Goal: Task Accomplishment & Management: Use online tool/utility

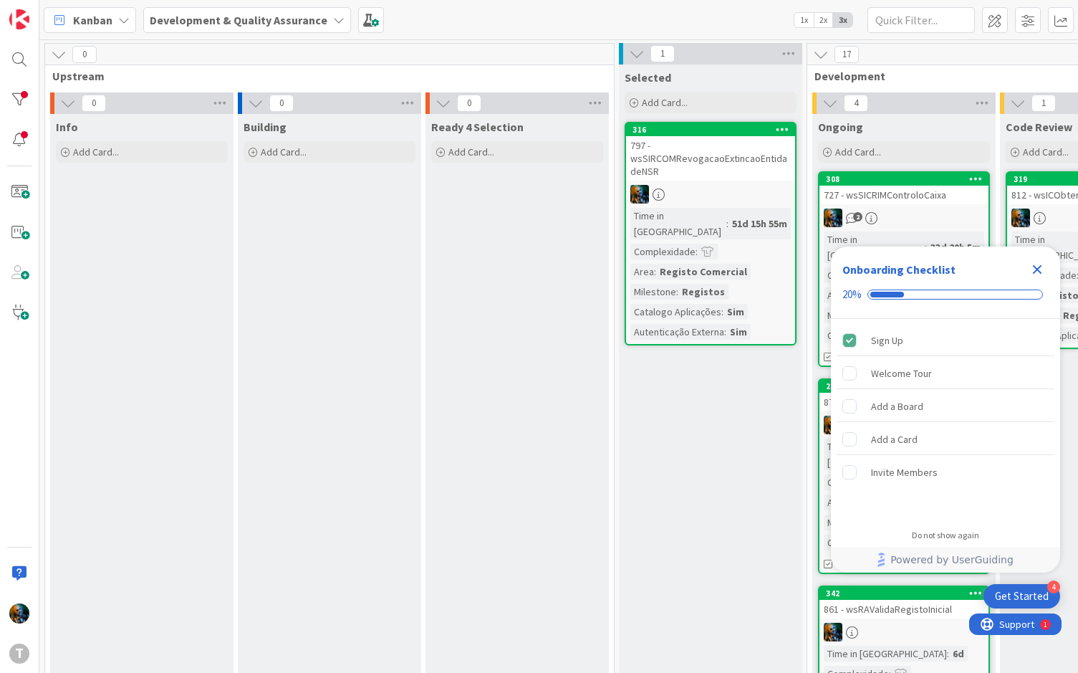
click at [1038, 259] on div "Close Checklist" at bounding box center [1037, 269] width 23 height 23
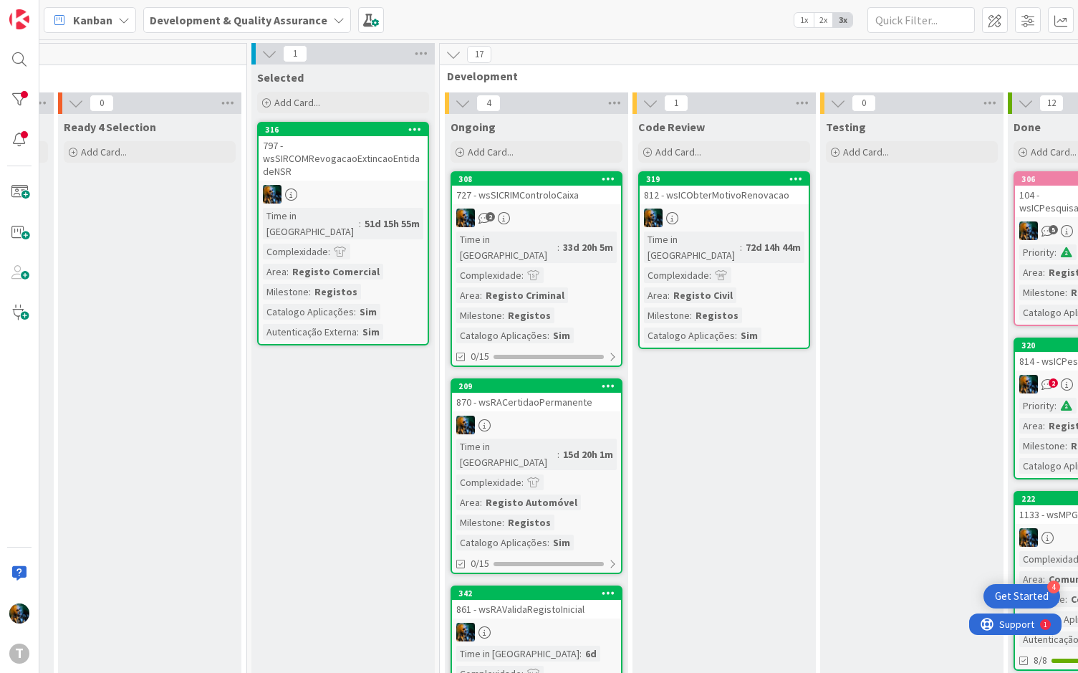
scroll to position [0, 379]
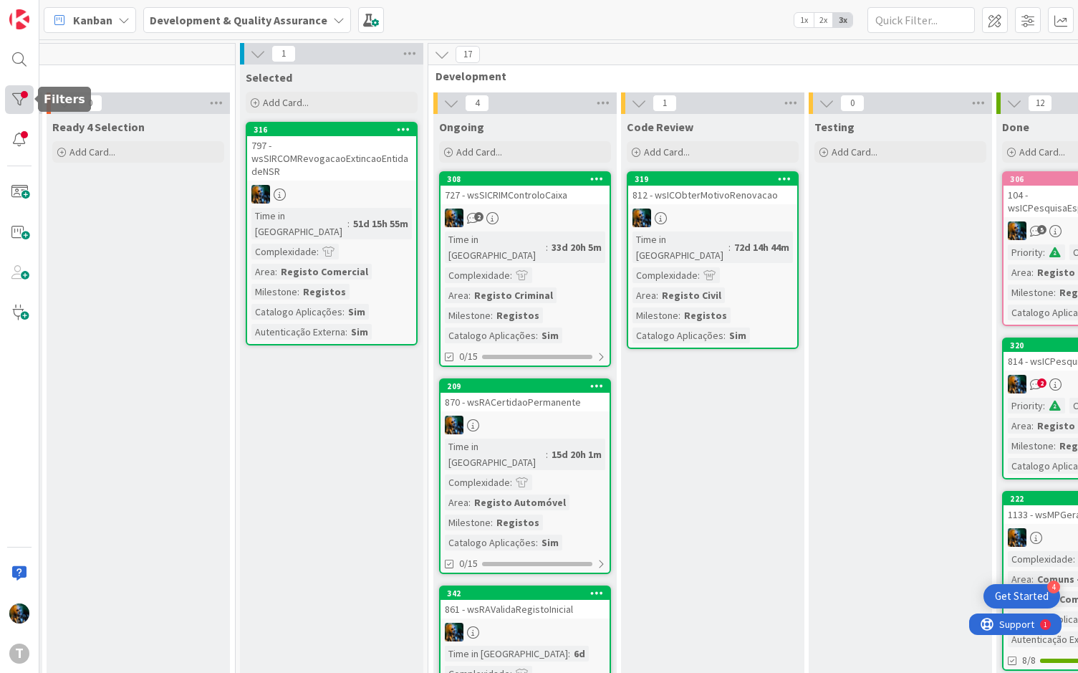
click at [27, 97] on div at bounding box center [19, 99] width 29 height 29
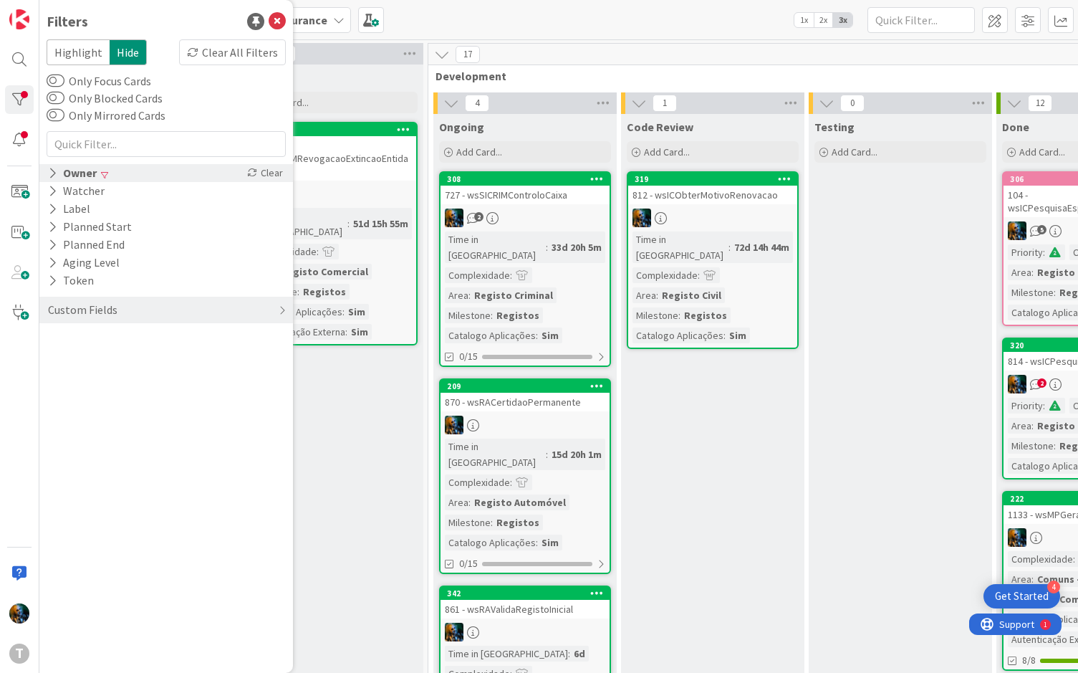
click at [58, 176] on div "Owner" at bounding box center [73, 173] width 52 height 18
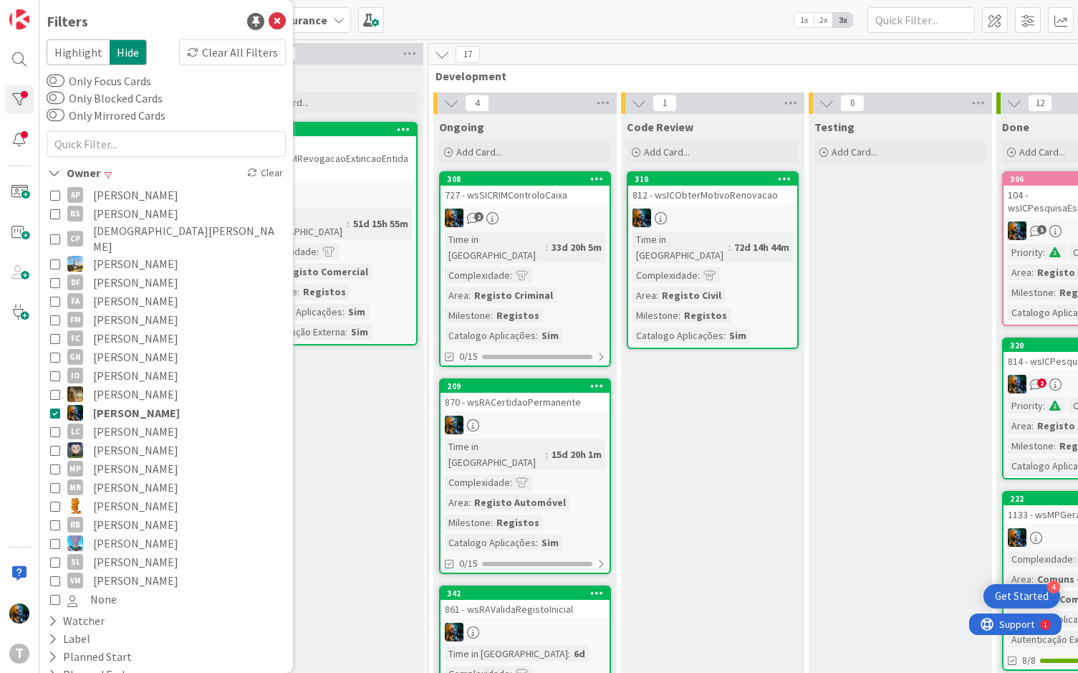
click at [55, 408] on icon at bounding box center [55, 413] width 10 height 10
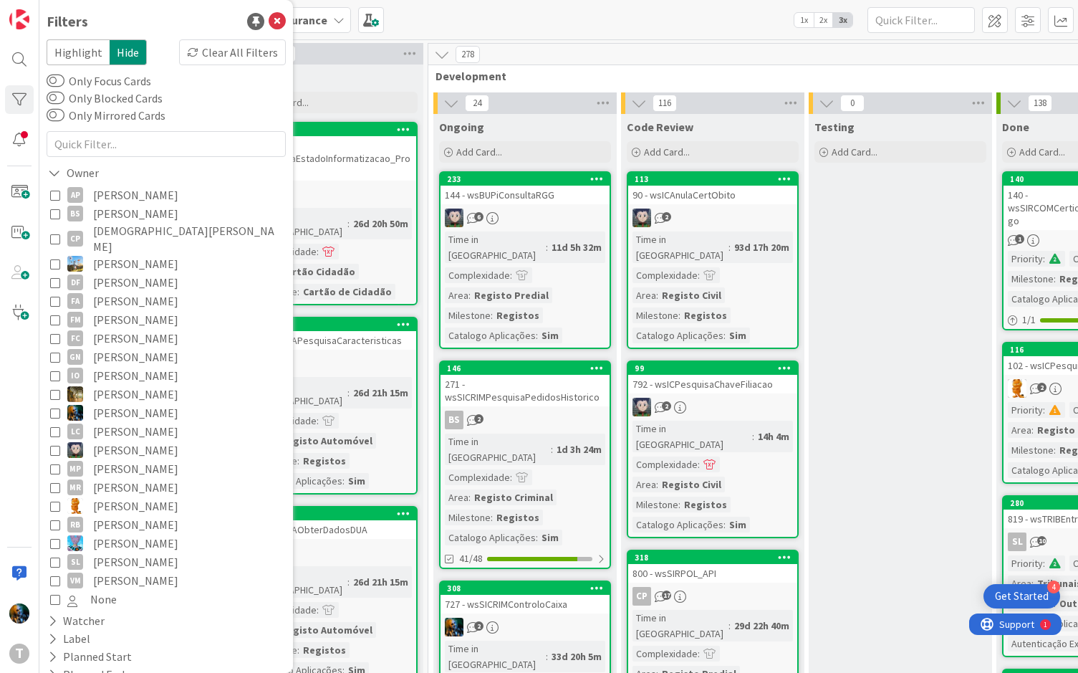
click at [60, 459] on button "MP [PERSON_NAME]" at bounding box center [166, 468] width 232 height 19
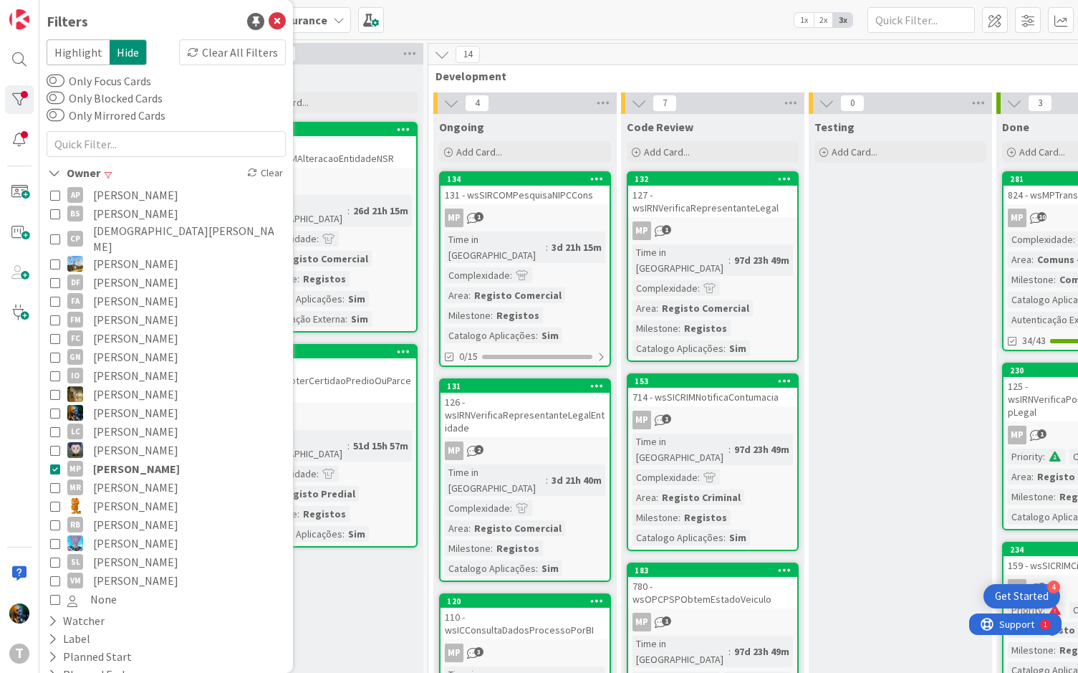
click at [52, 464] on icon at bounding box center [55, 469] width 10 height 10
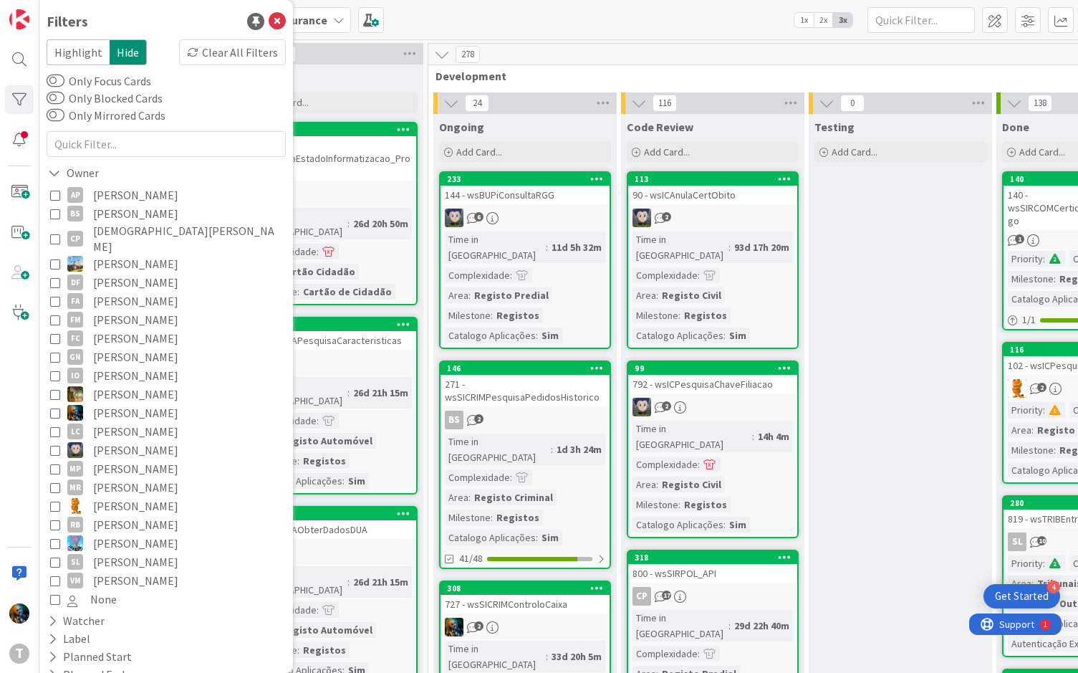
click at [55, 403] on button "João Carvalho" at bounding box center [166, 412] width 232 height 19
